Goal: Information Seeking & Learning: Find specific fact

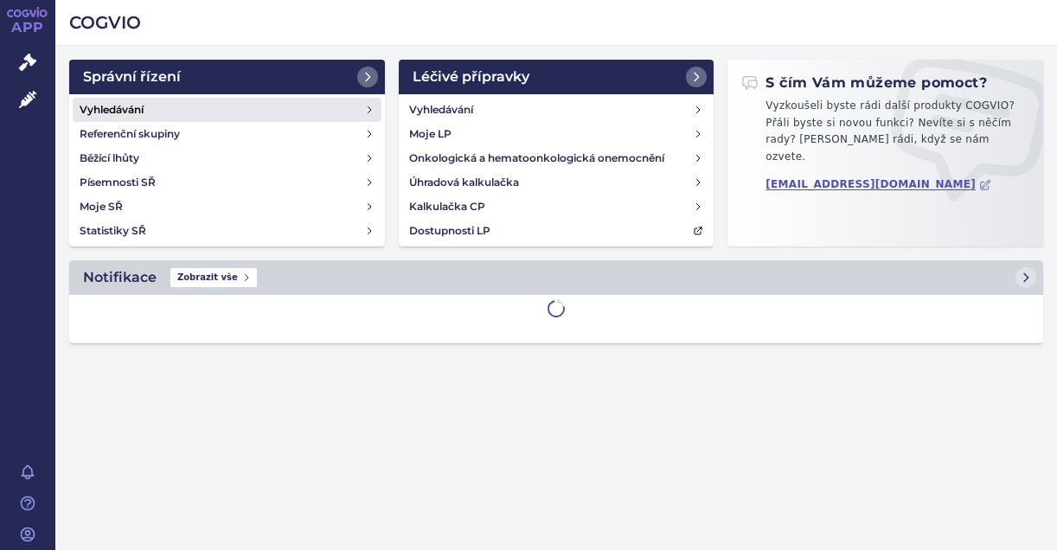
click at [148, 106] on link "Vyhledávání" at bounding box center [227, 110] width 309 height 24
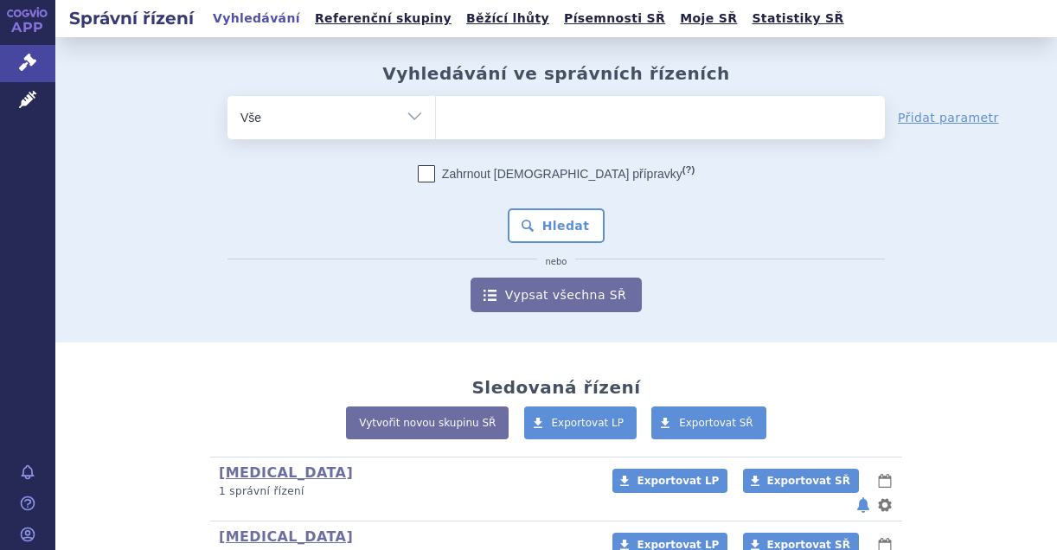
click at [565, 145] on form "odstranit Vše Spisová značka Typ SŘ (?) Hledat" at bounding box center [557, 204] width 658 height 216
click at [532, 122] on ul at bounding box center [660, 114] width 449 height 36
click at [436, 122] on select at bounding box center [435, 116] width 1 height 43
type input "ki"
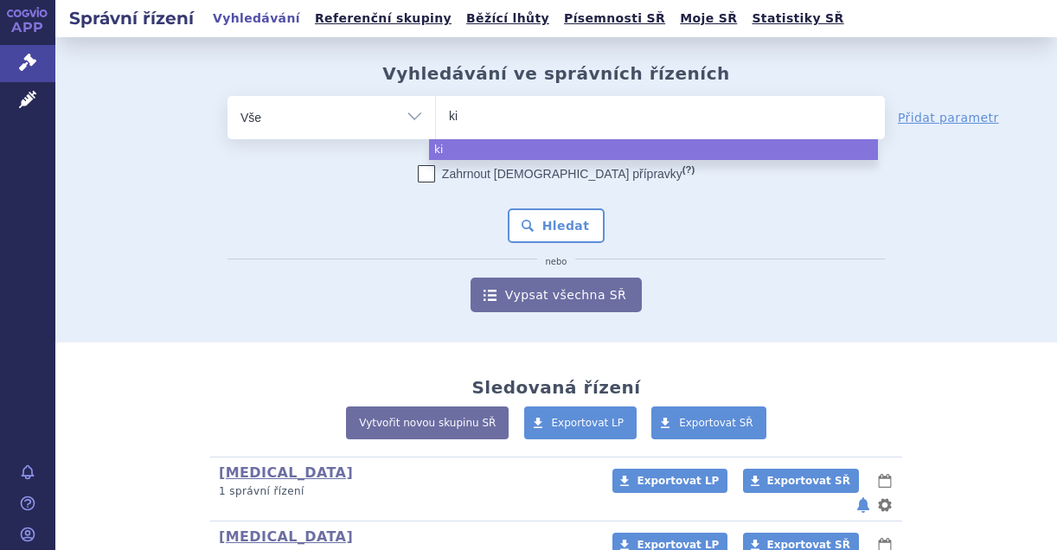
type input "kis"
type input "kisq"
type input "kisqal"
type input "kisqali"
select select "kisqali"
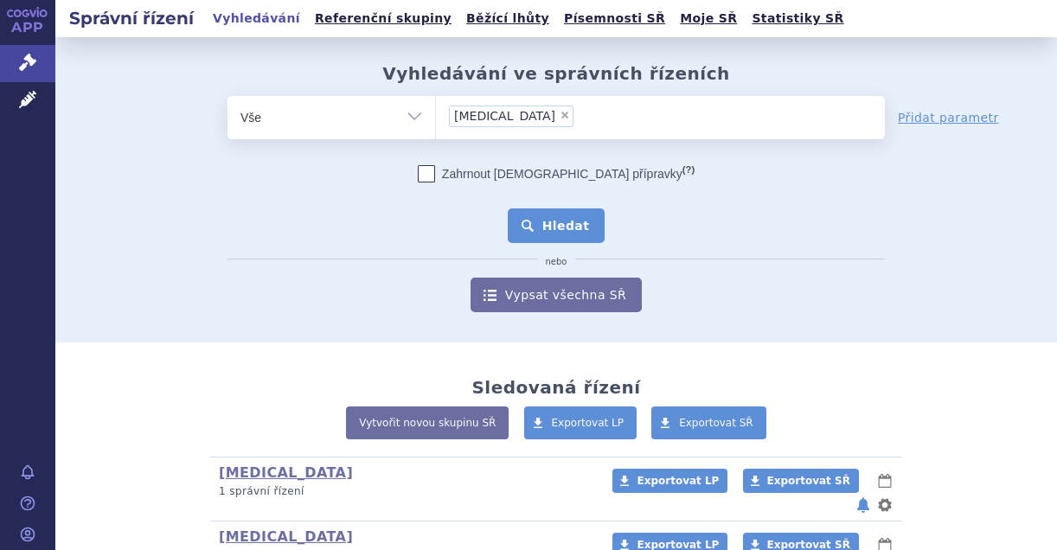
click at [517, 223] on button "Hledat" at bounding box center [557, 226] width 98 height 35
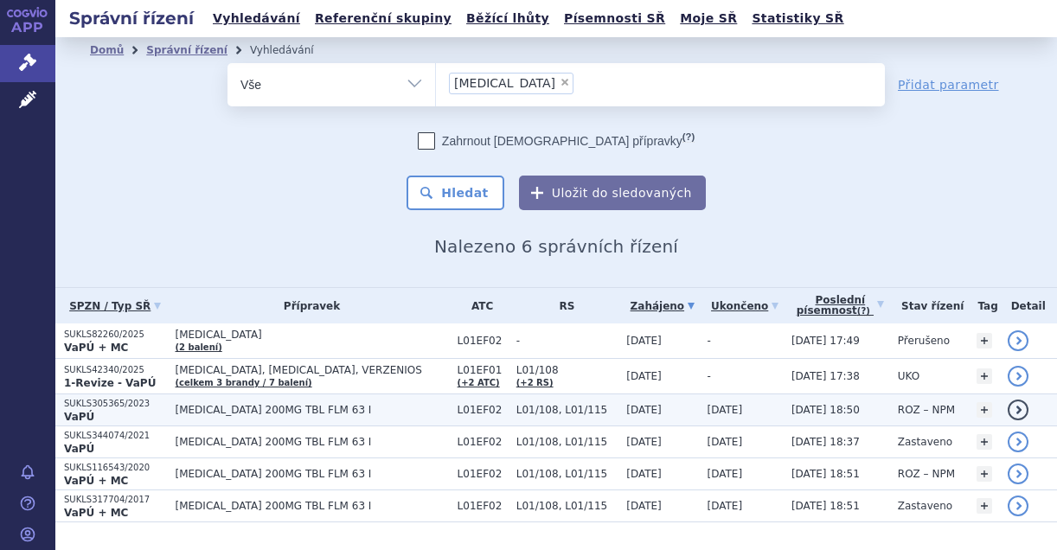
click at [103, 395] on td "SUKLS305365/2023 VaPÚ" at bounding box center [111, 411] width 112 height 32
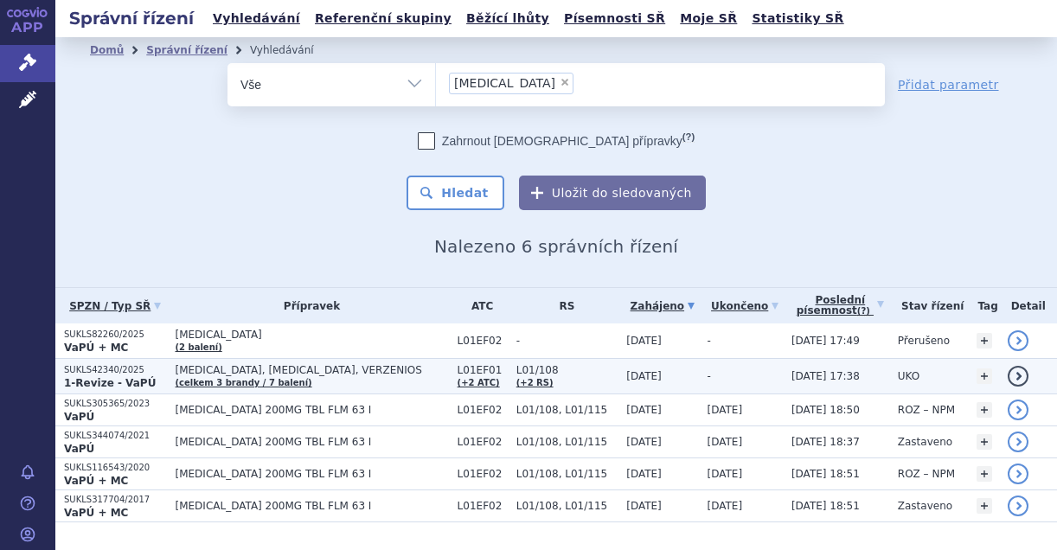
click at [126, 371] on p "SUKLS42340/2025" at bounding box center [115, 370] width 103 height 12
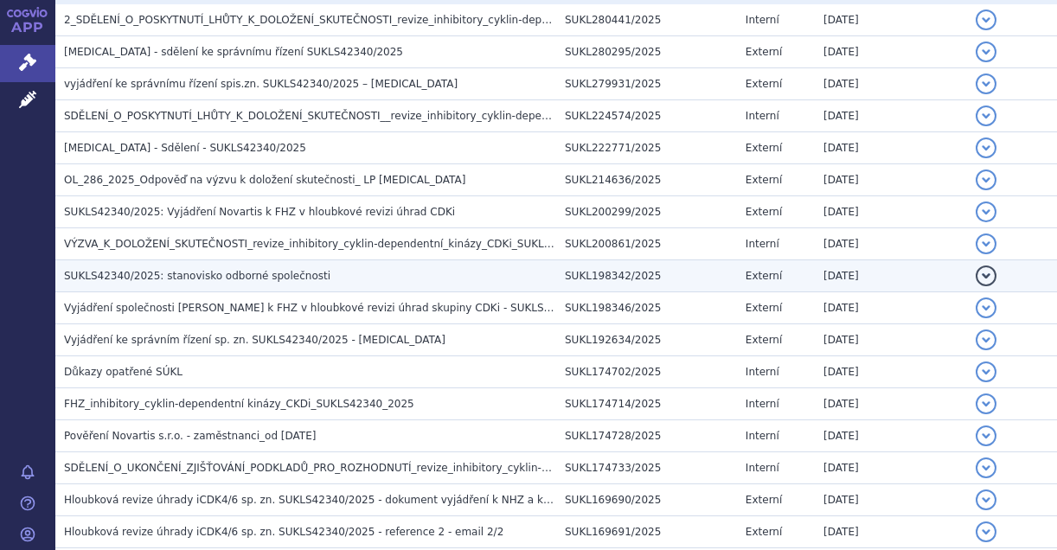
scroll to position [433, 0]
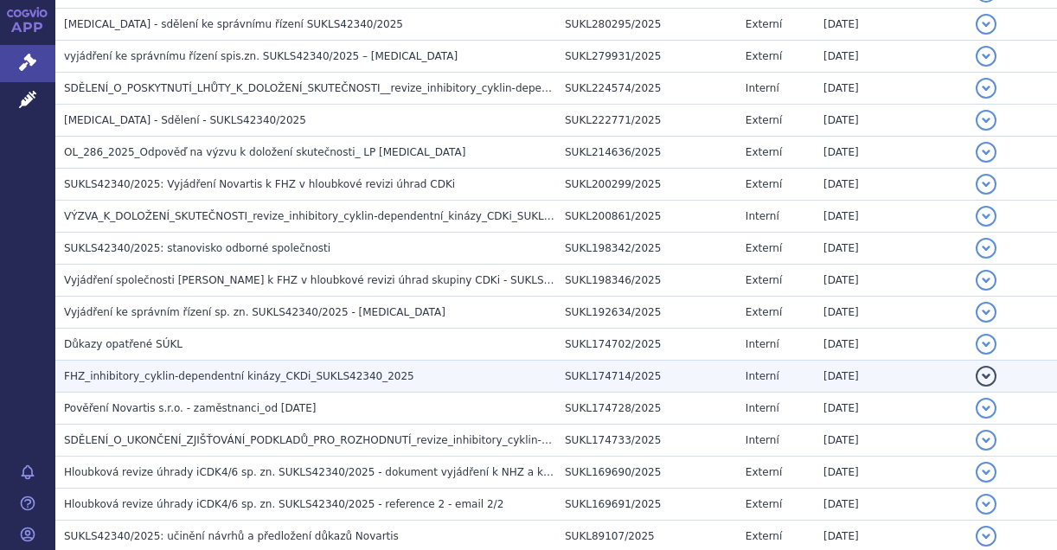
click at [112, 375] on span "FHZ_inhibitory_cyklin-dependentní kinázy_CKDi_SUKLS42340_2025" at bounding box center [239, 376] width 350 height 12
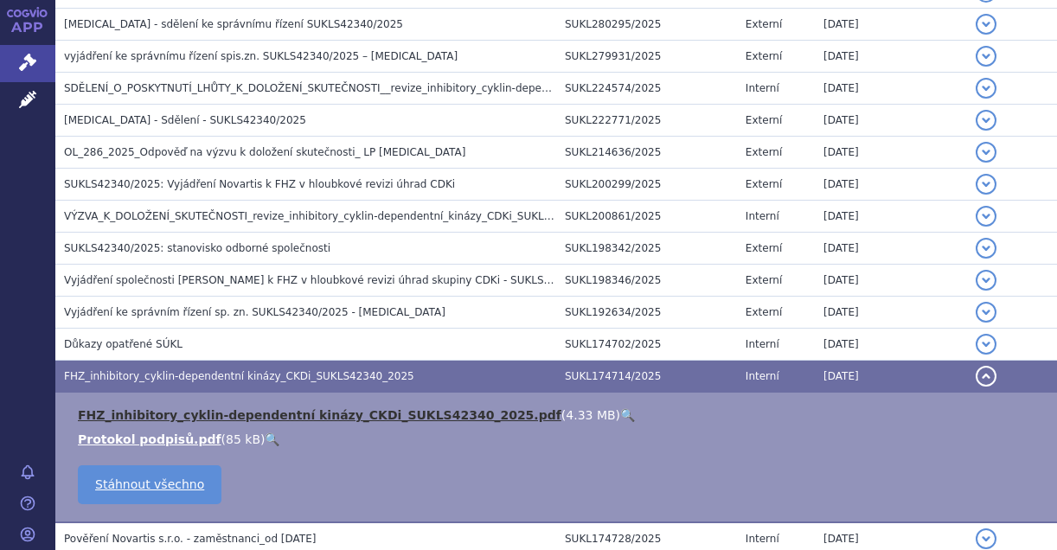
click at [121, 414] on link "FHZ_inhibitory_cyklin-dependentní kinázy_CKDi_SUKLS42340_2025.pdf" at bounding box center [320, 415] width 484 height 14
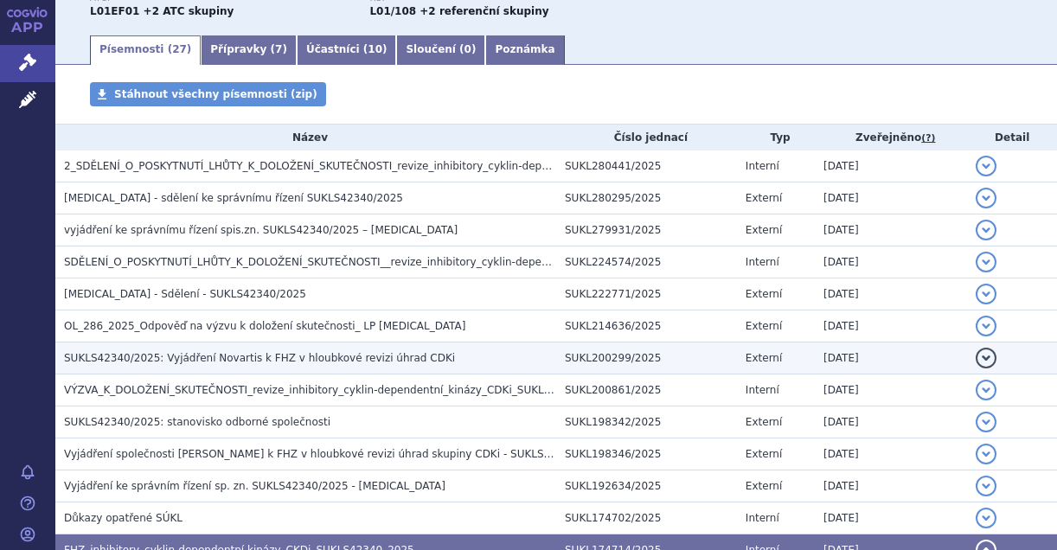
scroll to position [260, 0]
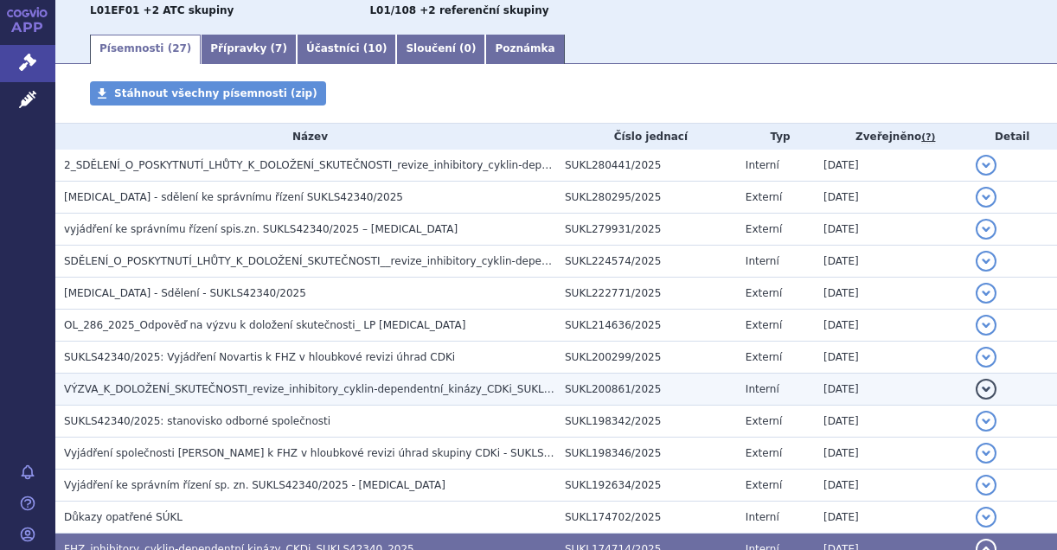
click at [153, 385] on span "VÝZVA_K_DOLOŽENÍ_SKUTEČNOSTI_revize_inhibitory_cyklin-dependentní_kinázy_CDKi_S…" at bounding box center [339, 389] width 551 height 12
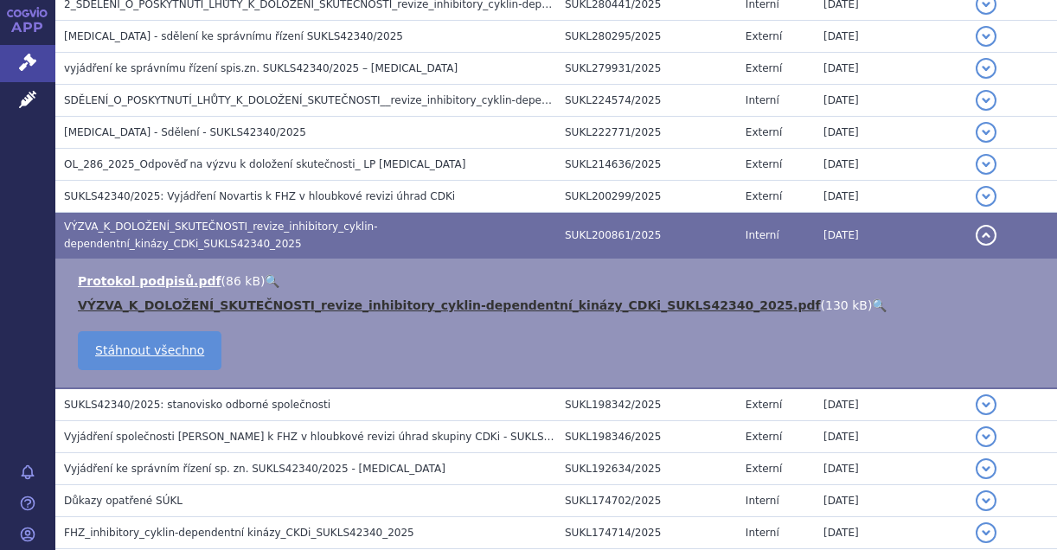
scroll to position [433, 0]
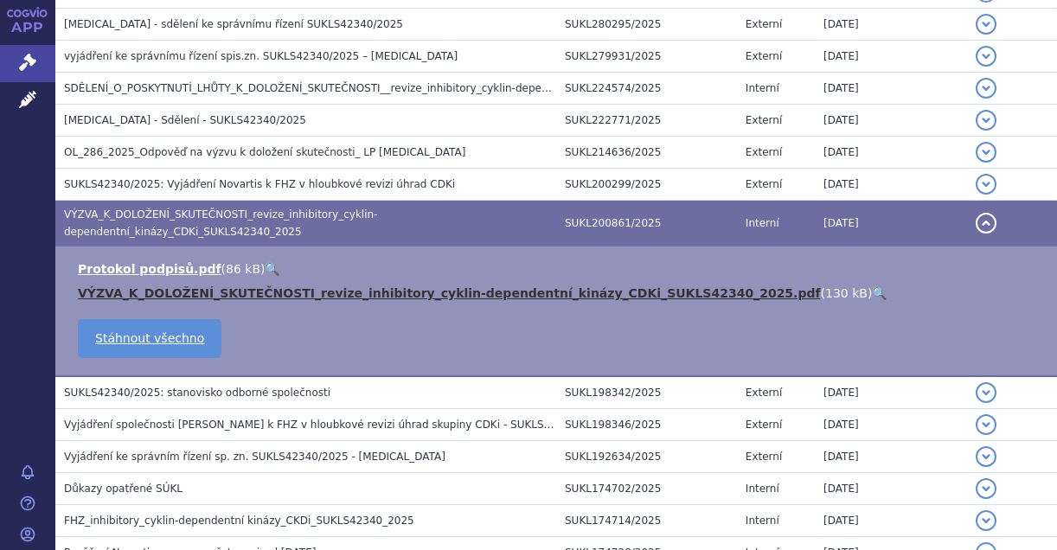
click at [292, 286] on link "VÝZVA_K_DOLOŽENÍ_SKUTEČNOSTI_revize_inhibitory_cyklin-dependentní_kinázy_CDKi_S…" at bounding box center [449, 293] width 743 height 14
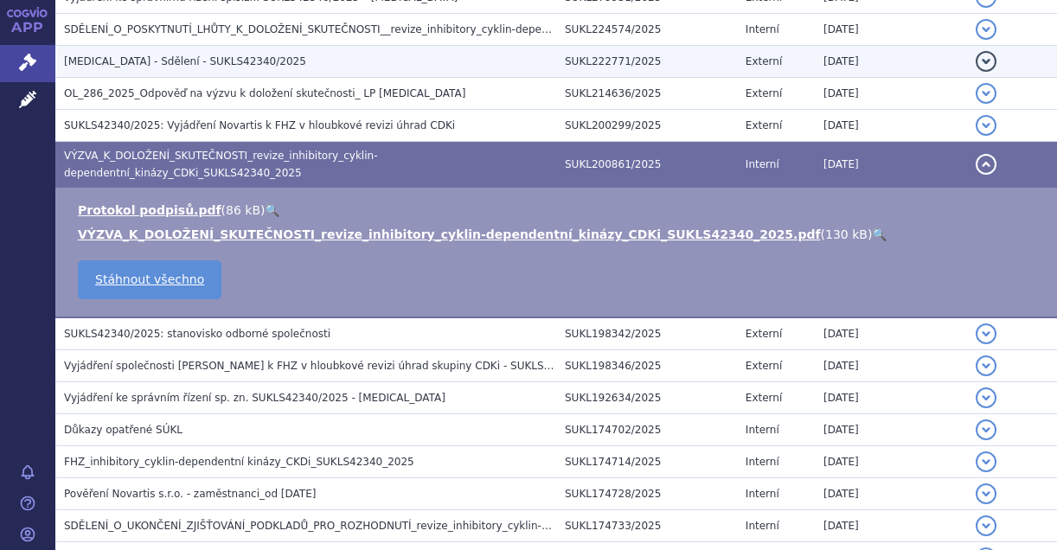
scroll to position [519, 0]
